Goal: Check status: Check status

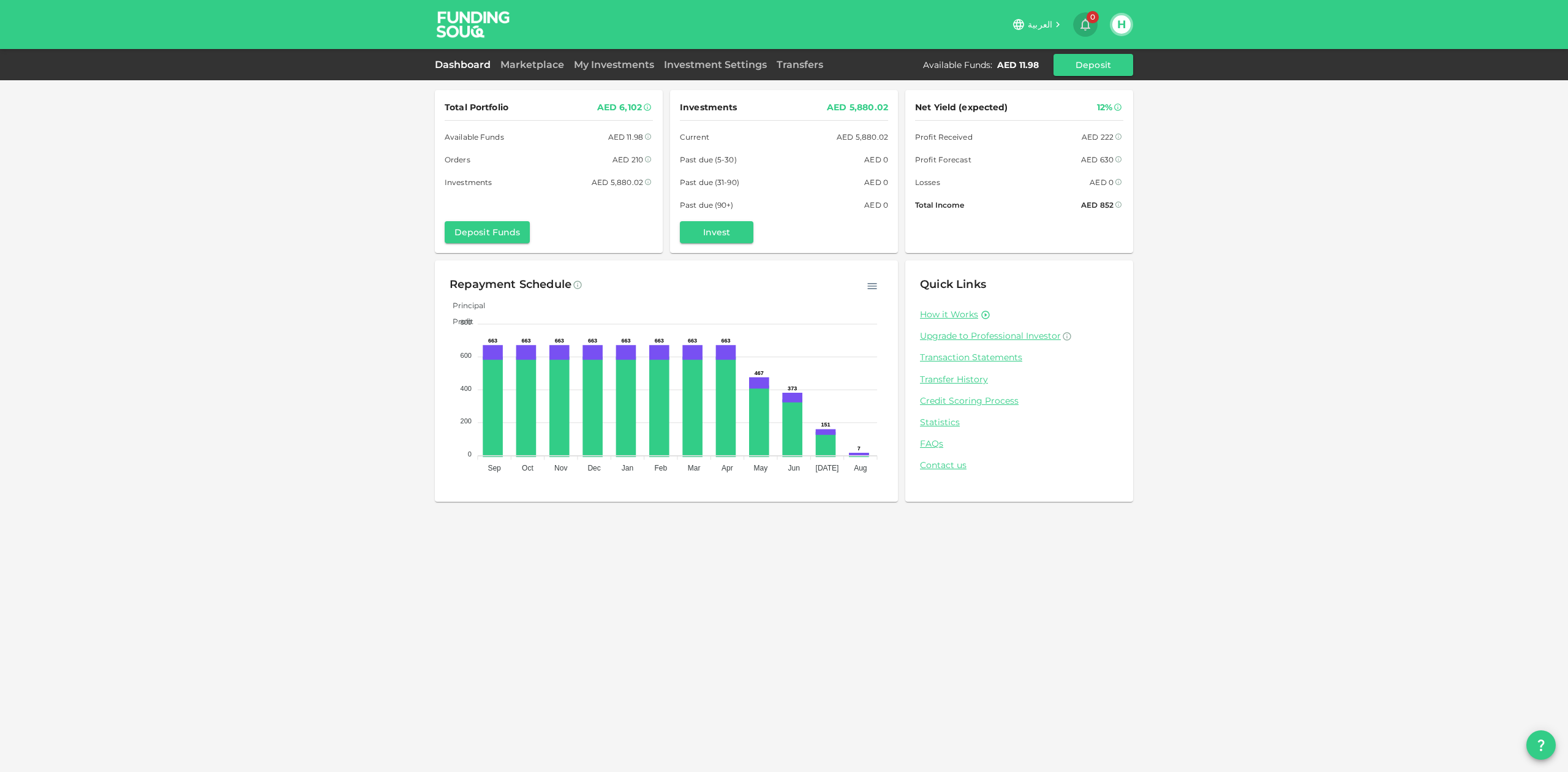
click at [1086, 27] on icon "button" at bounding box center [1085, 24] width 15 height 15
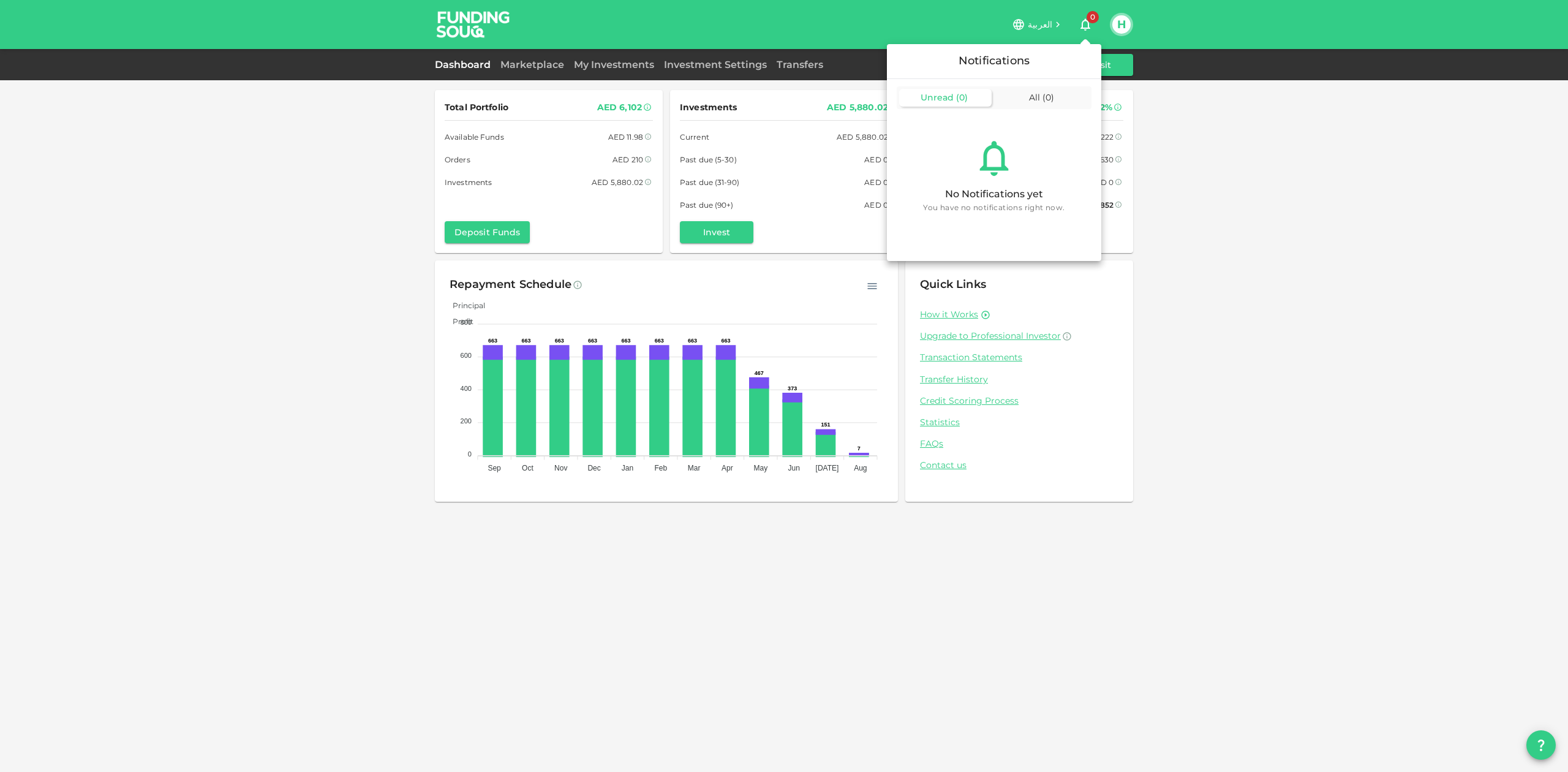
click at [1258, 340] on div at bounding box center [784, 386] width 1568 height 772
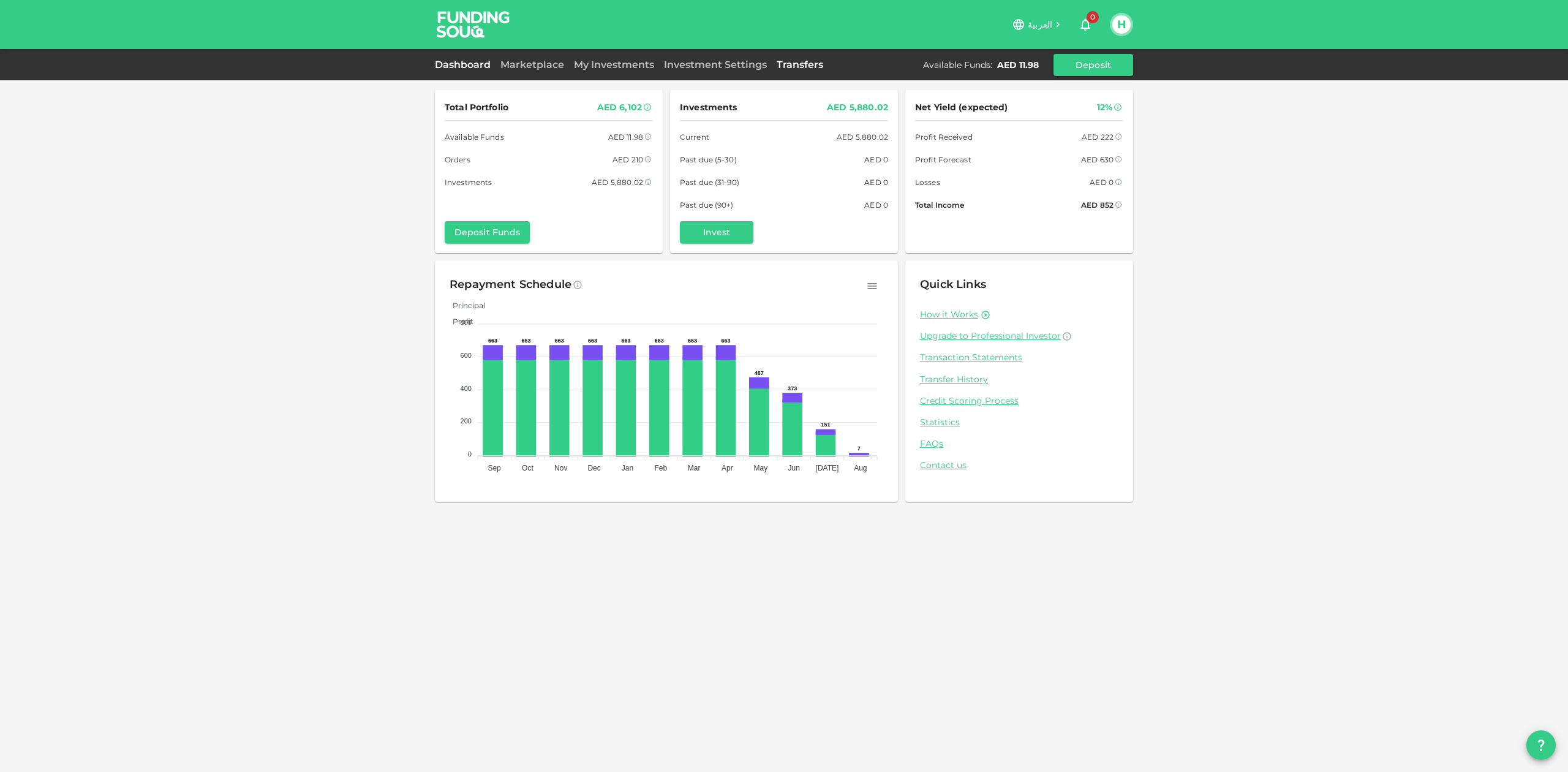
click at [802, 66] on link "Transfers" at bounding box center [800, 65] width 56 height 12
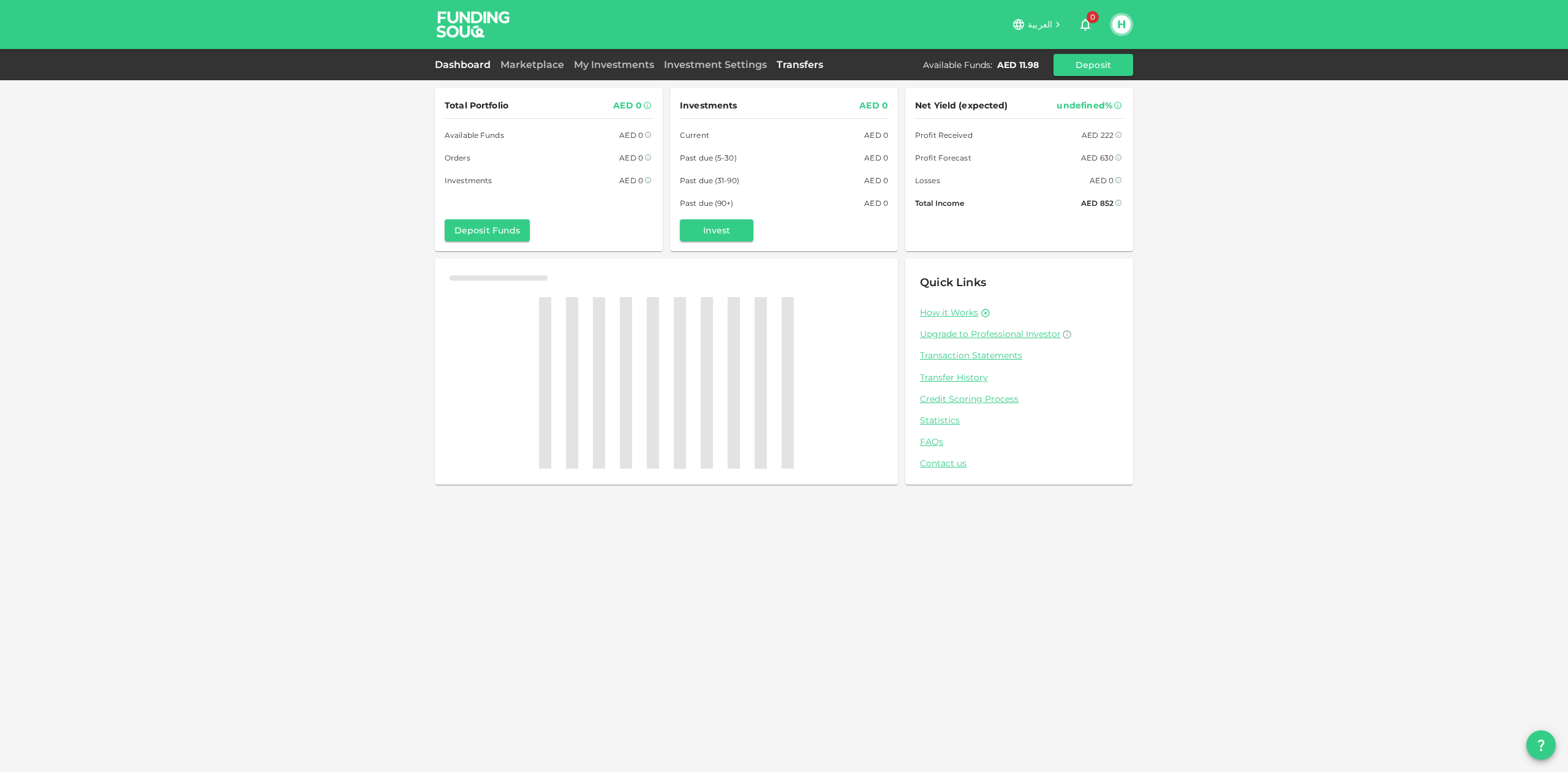
click at [807, 67] on link "Transfers" at bounding box center [800, 65] width 56 height 12
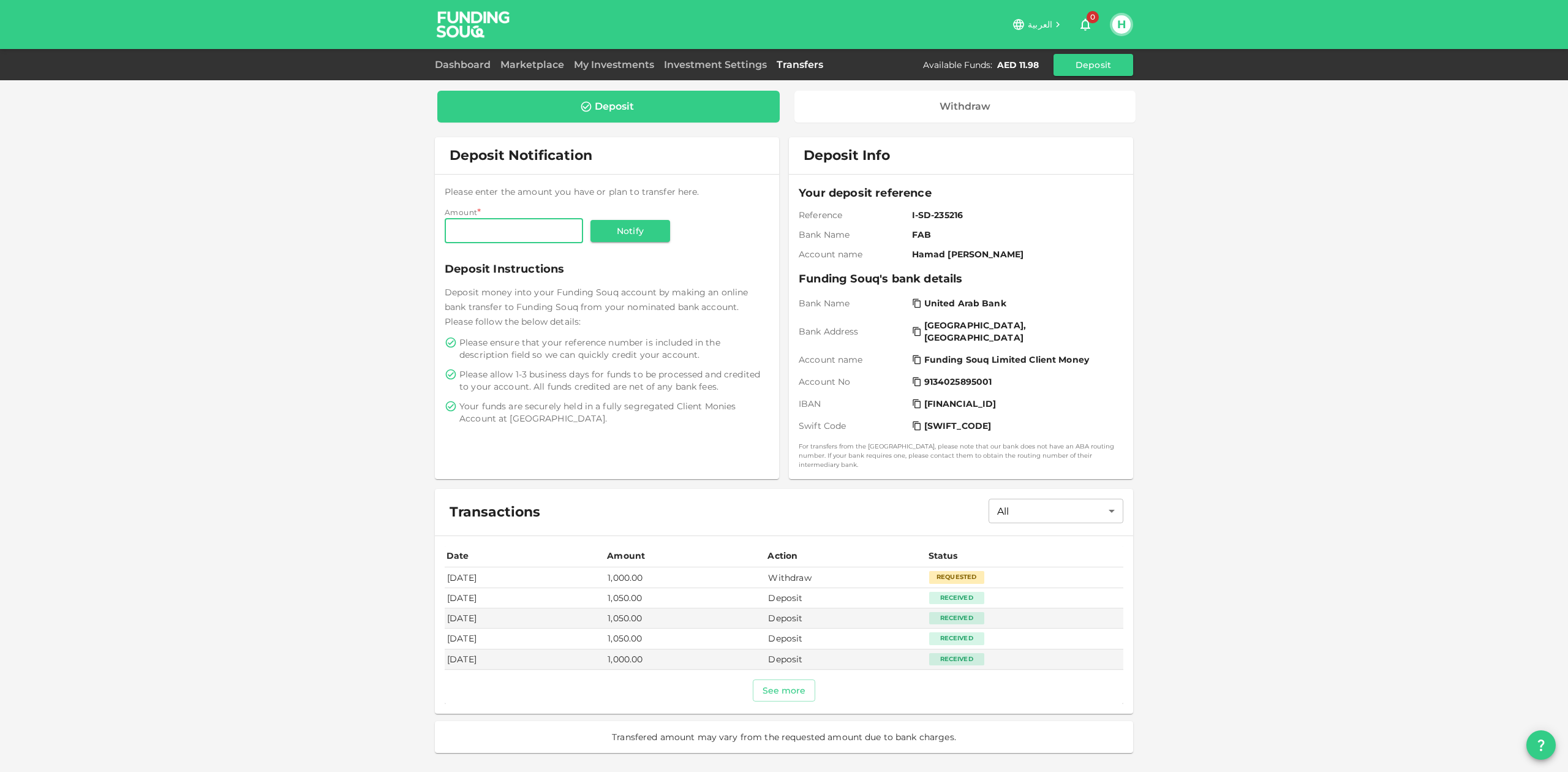
click at [826, 568] on td "Withdraw" at bounding box center [846, 577] width 161 height 20
click at [462, 569] on td "[DATE]" at bounding box center [525, 577] width 161 height 20
click at [461, 567] on td "[DATE]" at bounding box center [525, 577] width 161 height 20
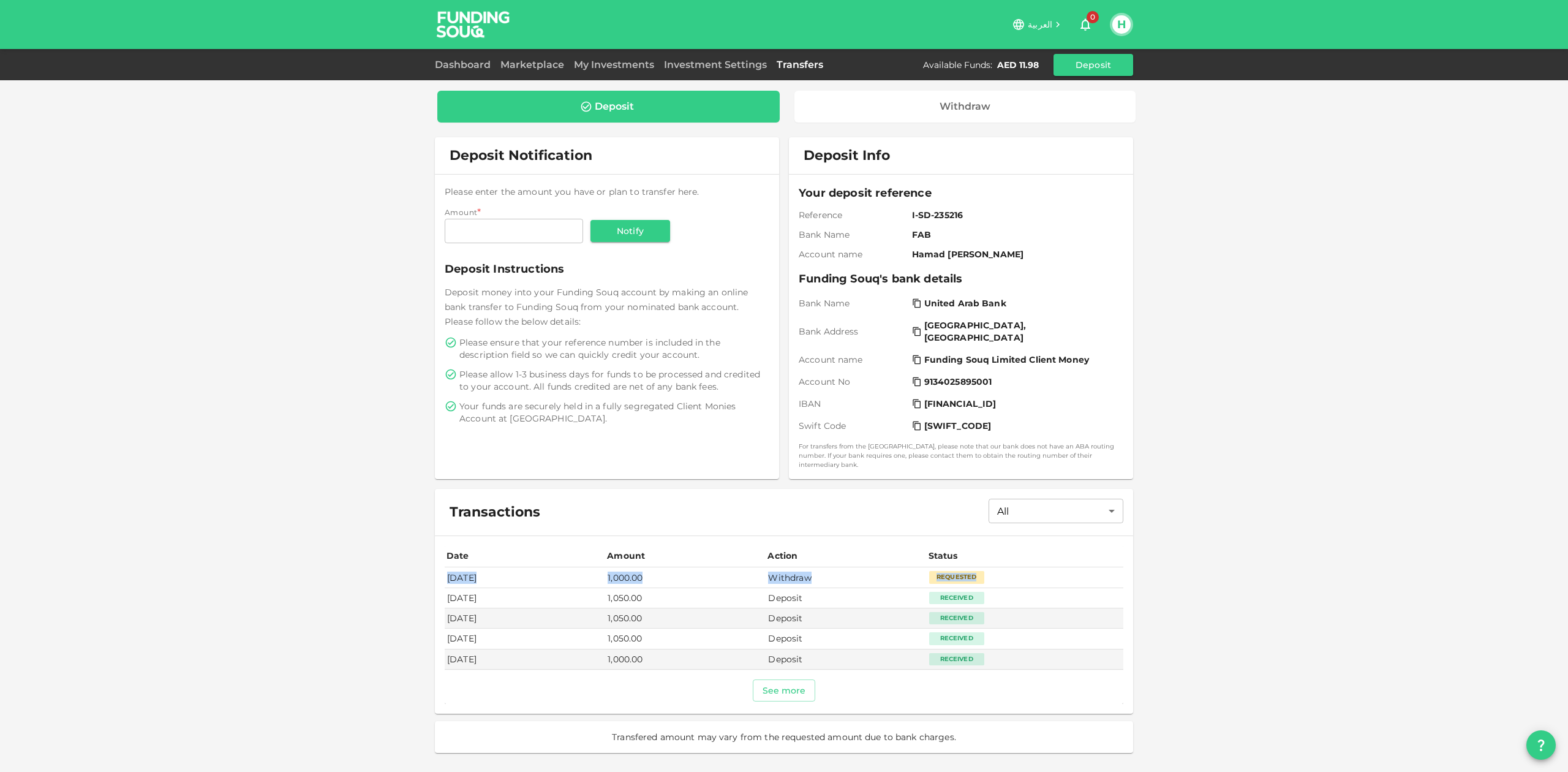
drag, startPoint x: 449, startPoint y: 567, endPoint x: 1031, endPoint y: 561, distance: 582.0
click at [1031, 567] on tr "[DATE] 1,000.00 Withdraw Requested" at bounding box center [784, 577] width 679 height 20
click at [985, 571] on div "Requested" at bounding box center [956, 577] width 55 height 13
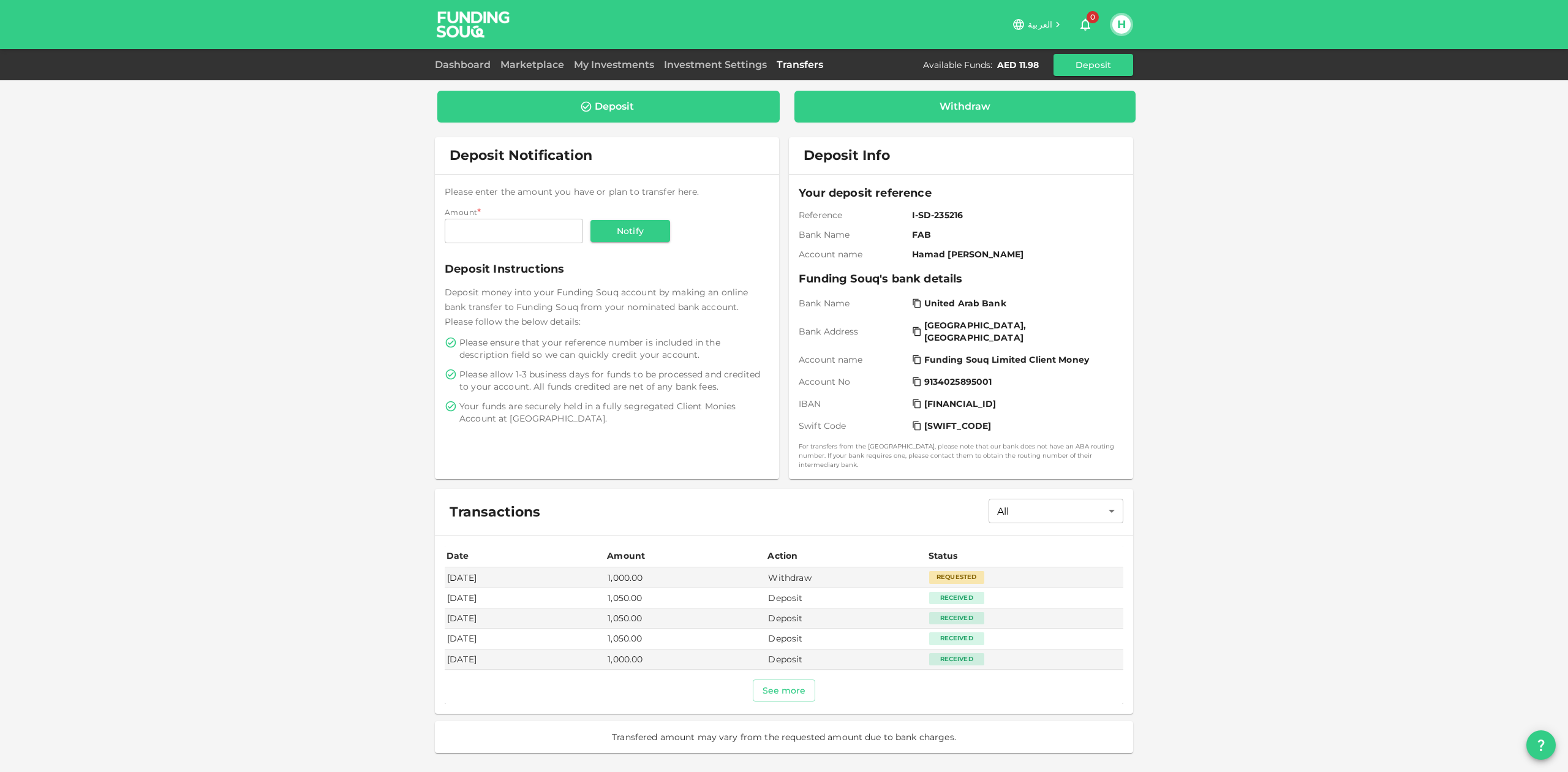
click at [992, 108] on div "Withdraw" at bounding box center [965, 106] width 322 height 13
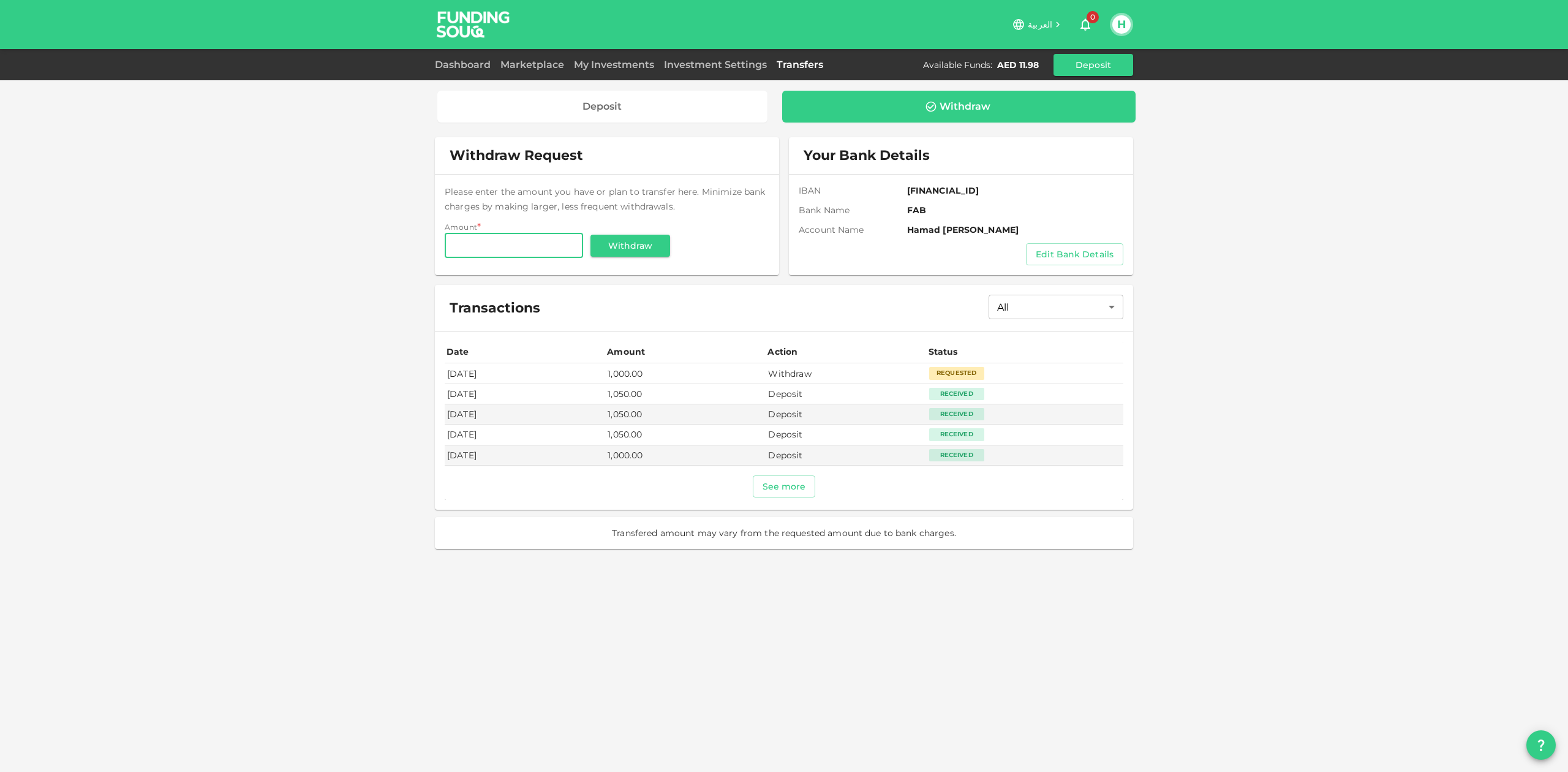
click at [969, 373] on div "Requested" at bounding box center [956, 373] width 55 height 13
click at [798, 491] on button "See more" at bounding box center [784, 486] width 63 height 22
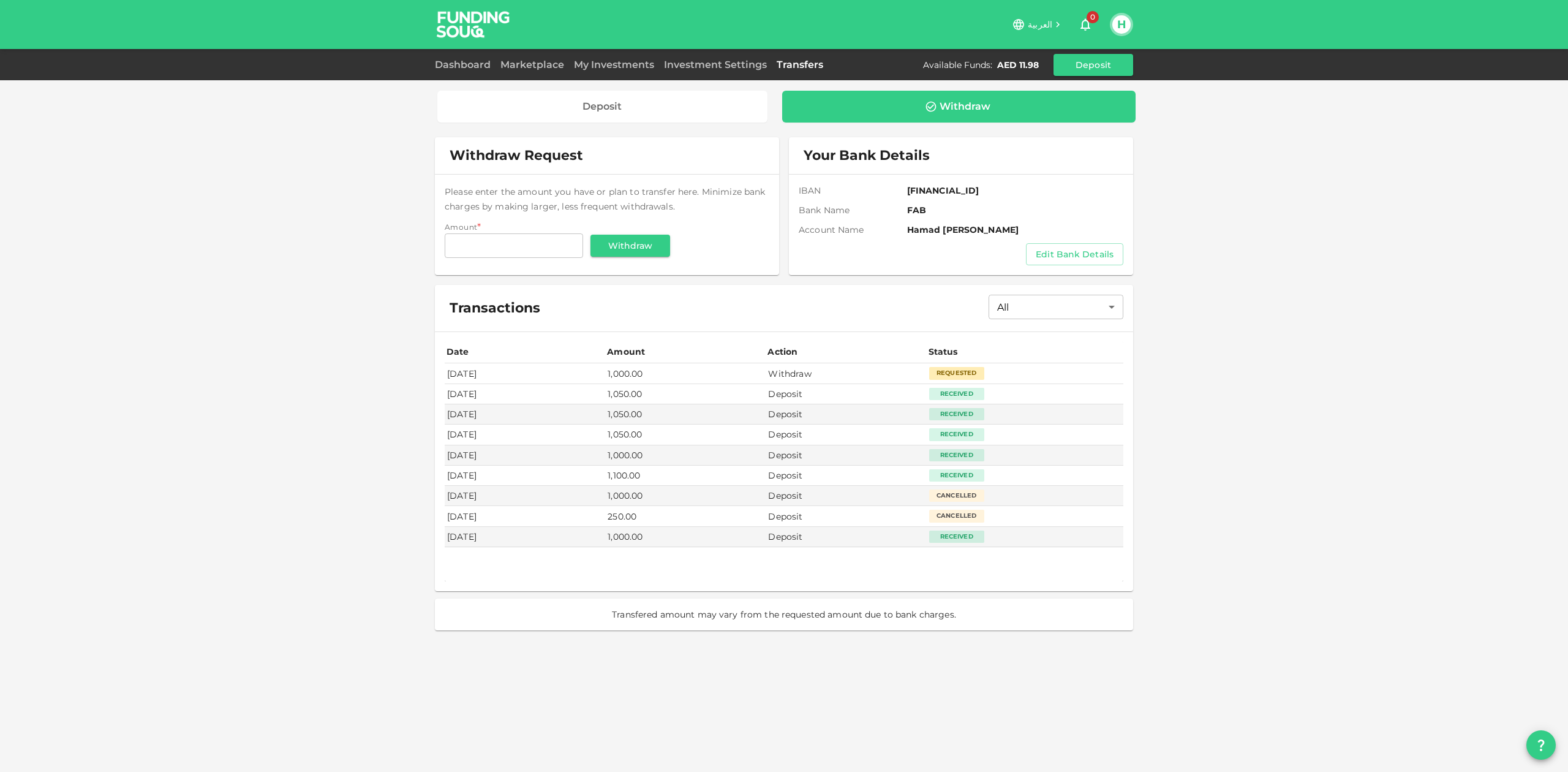
click at [977, 371] on div "Requested" at bounding box center [956, 373] width 55 height 13
drag, startPoint x: 449, startPoint y: 375, endPoint x: 1002, endPoint y: 373, distance: 553.0
click at [1002, 373] on tr "[DATE] 1,000.00 Withdraw Requested" at bounding box center [784, 373] width 679 height 20
